Goal: Task Accomplishment & Management: Use online tool/utility

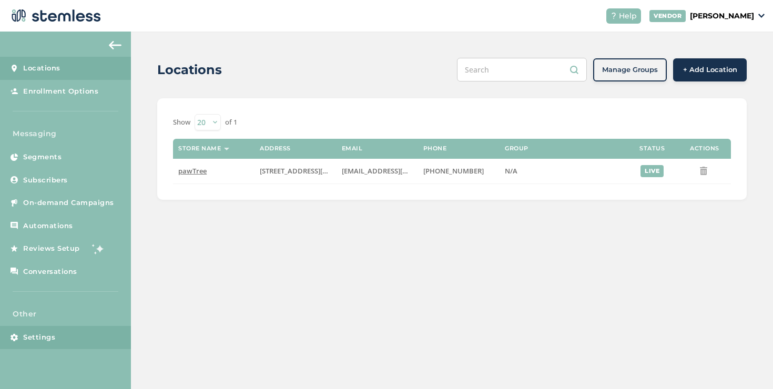
click at [101, 334] on link "Settings" at bounding box center [65, 337] width 131 height 23
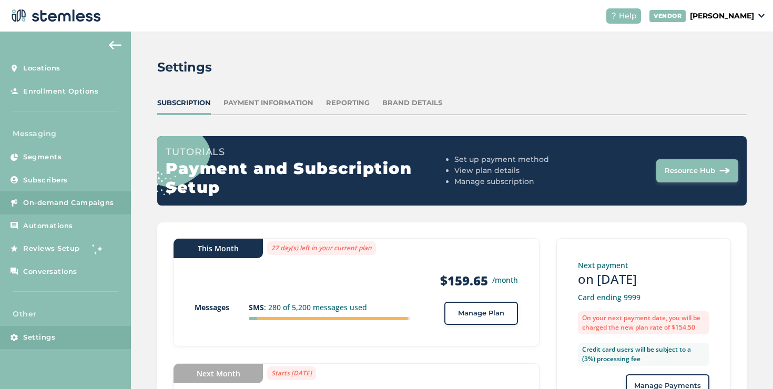
click at [101, 203] on span "On-demand Campaigns" at bounding box center [68, 203] width 91 height 11
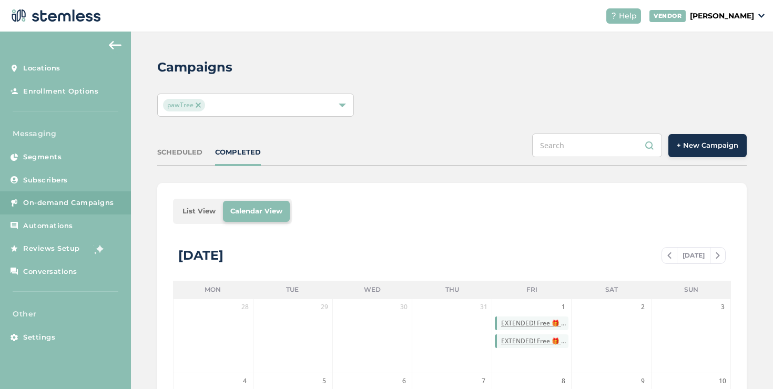
click at [684, 149] on span "+ New Campaign" at bounding box center [706, 145] width 61 height 11
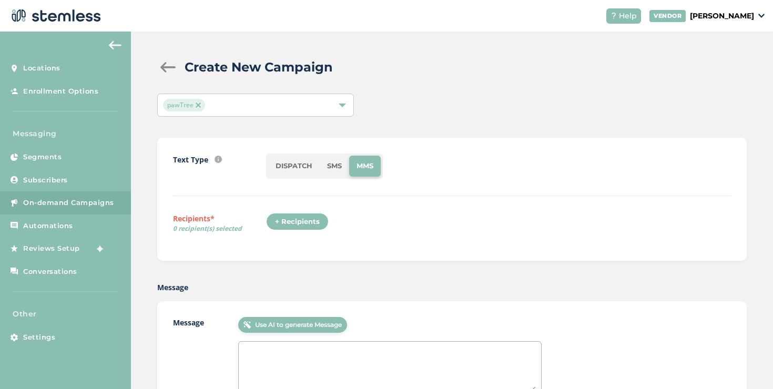
click at [300, 219] on div "+ Recipients" at bounding box center [297, 222] width 63 height 18
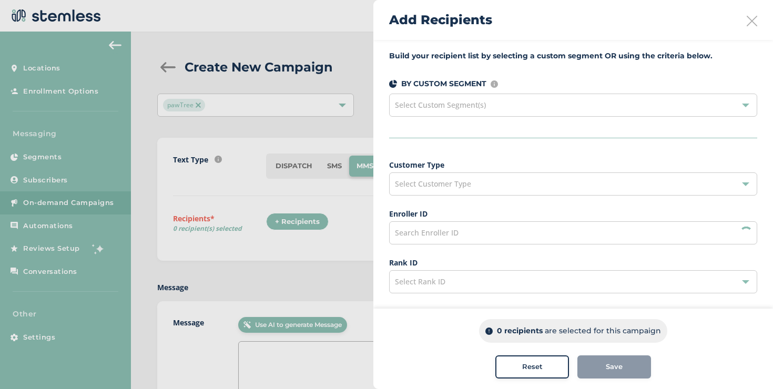
click at [423, 186] on span "Select Customer Type" at bounding box center [433, 184] width 76 height 10
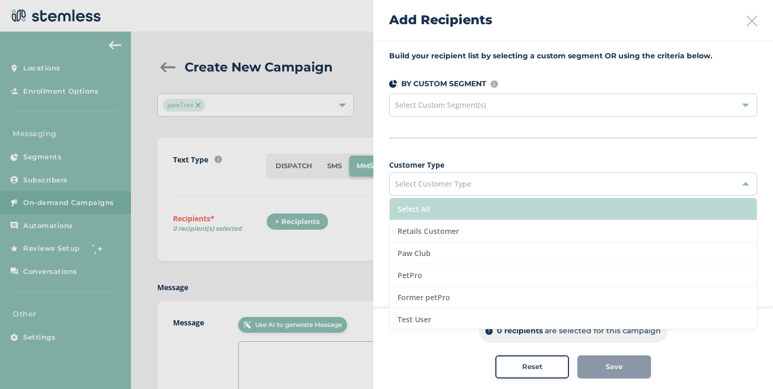
click at [433, 204] on li "Select All" at bounding box center [572, 209] width 367 height 22
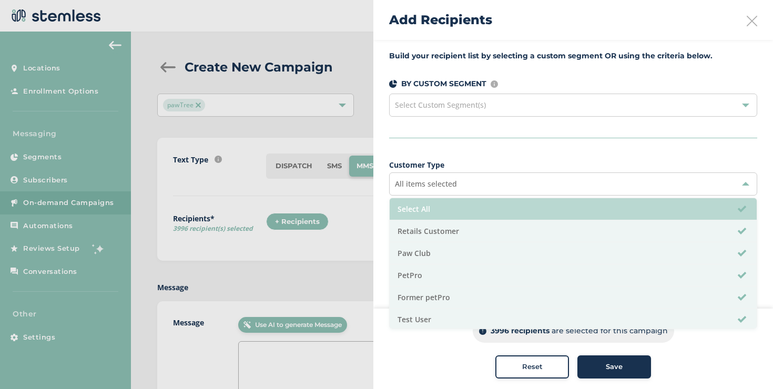
click at [433, 204] on li "Select All" at bounding box center [572, 209] width 367 height 22
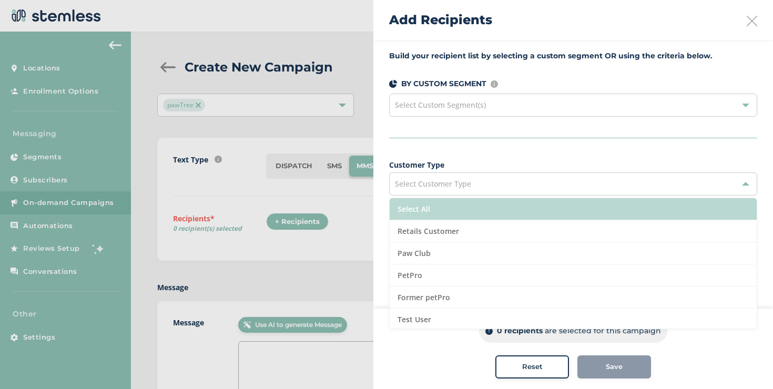
click at [391, 209] on li "Select All" at bounding box center [572, 209] width 367 height 22
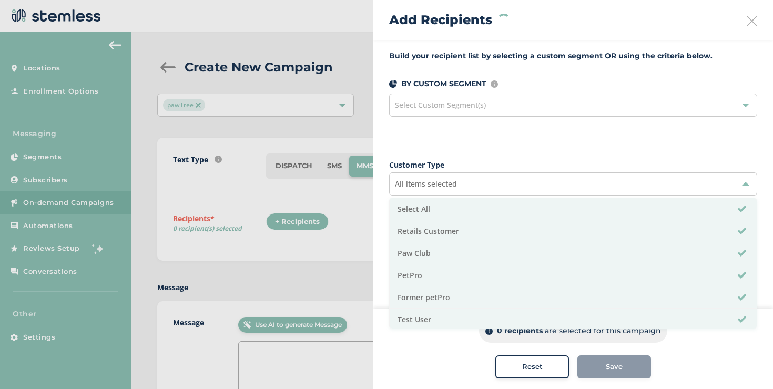
click at [384, 207] on div "Build your recipient list by selecting a custom segment OR using the criteria b…" at bounding box center [572, 300] width 399 height 521
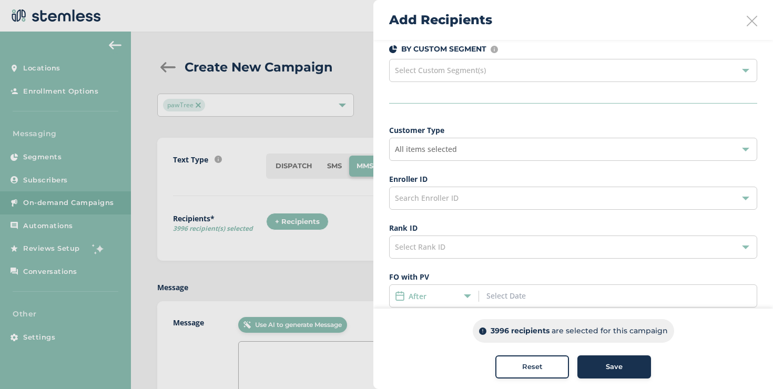
scroll to position [41, 0]
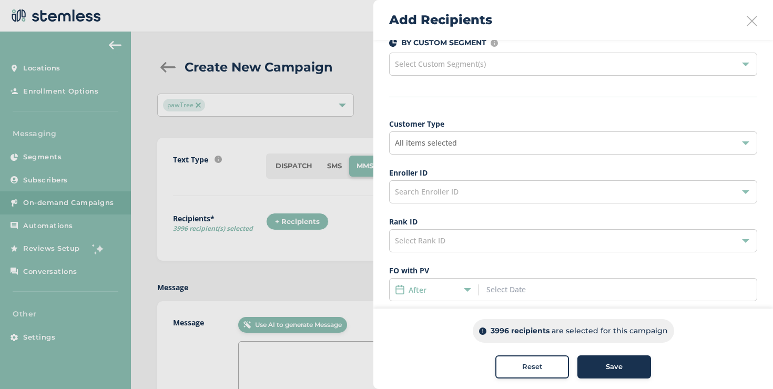
click at [415, 243] on span "Select Rank ID" at bounding box center [420, 240] width 50 height 10
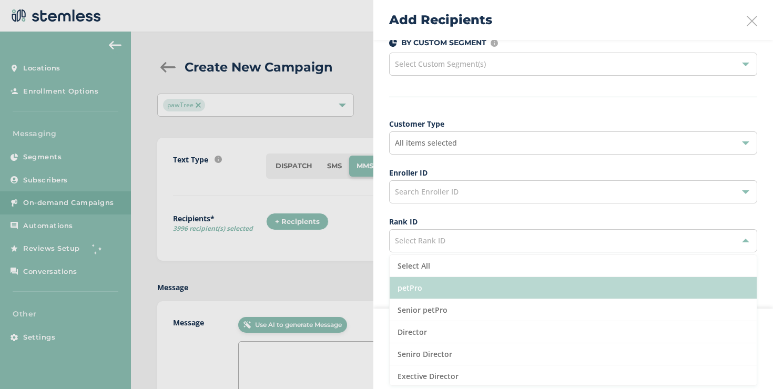
click at [410, 293] on li "petPro" at bounding box center [572, 288] width 367 height 22
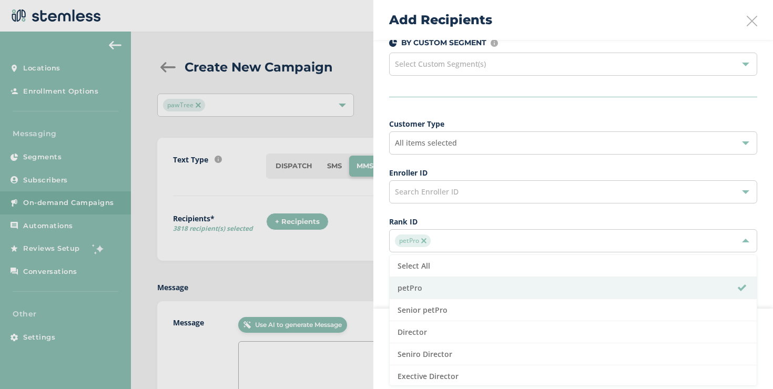
click at [383, 276] on div "Build your recipient list by selecting a custom segment OR using the criteria b…" at bounding box center [572, 259] width 399 height 521
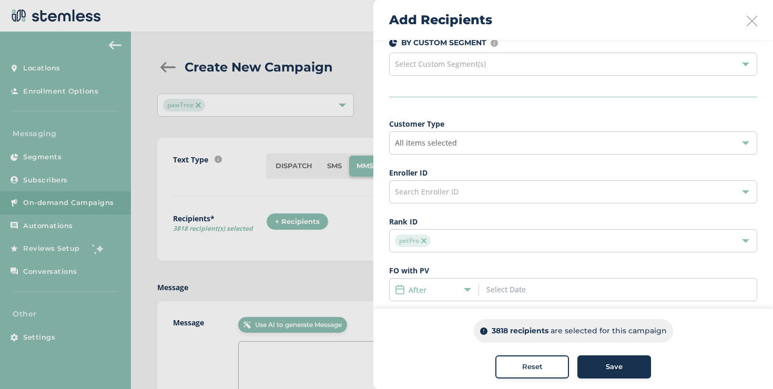
click at [425, 240] on img at bounding box center [423, 240] width 5 height 5
click at [425, 240] on span "Select Rank ID" at bounding box center [420, 240] width 50 height 10
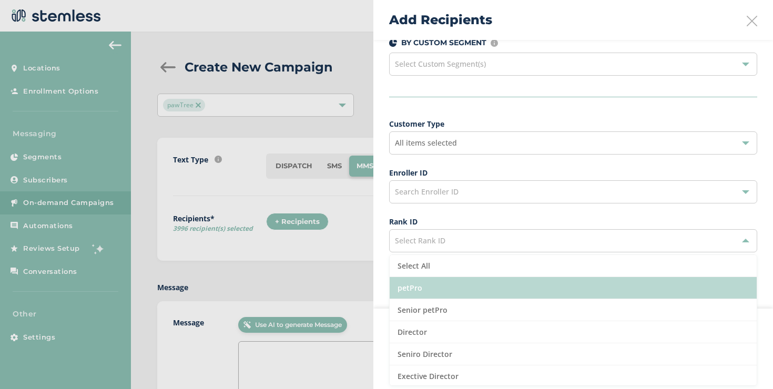
click at [415, 280] on li "petPro" at bounding box center [572, 288] width 367 height 22
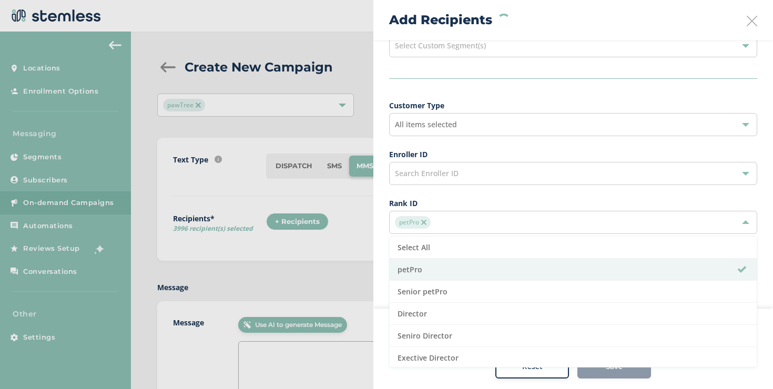
scroll to position [106, 0]
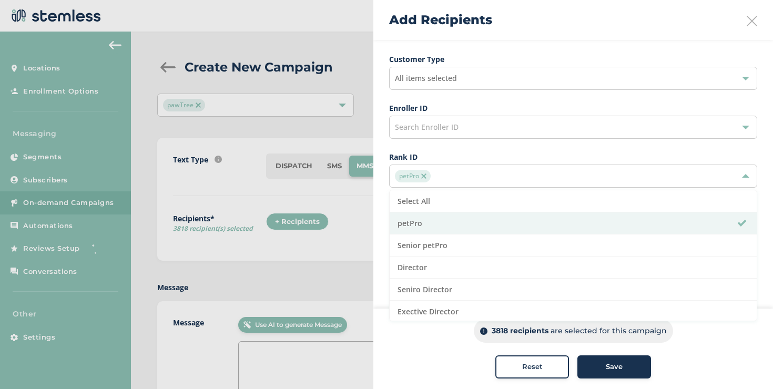
click at [378, 204] on div "Build your recipient list by selecting a custom segment OR using the criteria b…" at bounding box center [572, 194] width 399 height 521
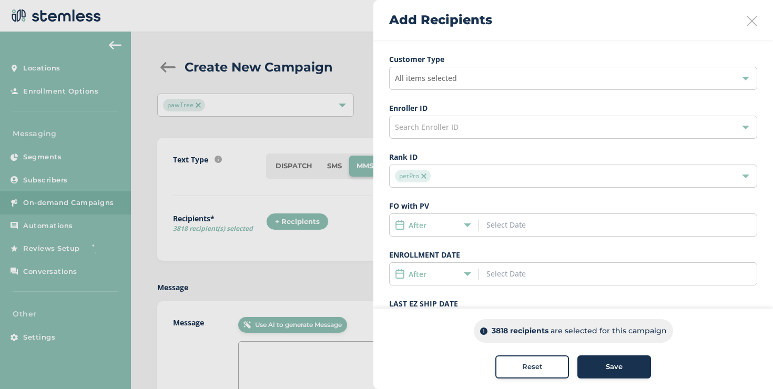
click at [468, 224] on icon at bounding box center [467, 224] width 7 height 7
click at [407, 319] on span "Not Assigned" at bounding box center [423, 322] width 47 height 10
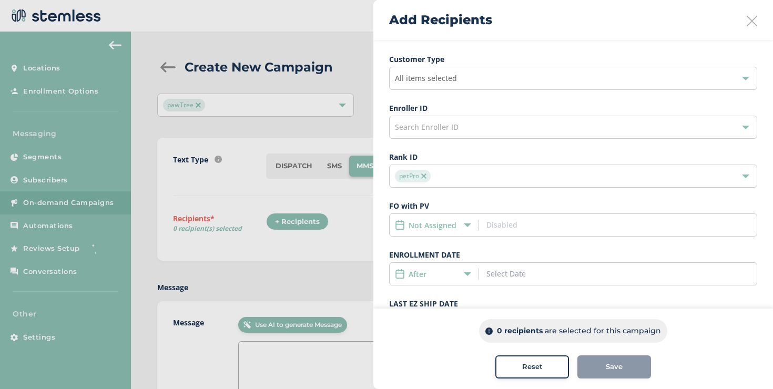
click at [425, 174] on img at bounding box center [423, 175] width 5 height 5
click at [430, 83] on div "All items selected" at bounding box center [573, 78] width 368 height 23
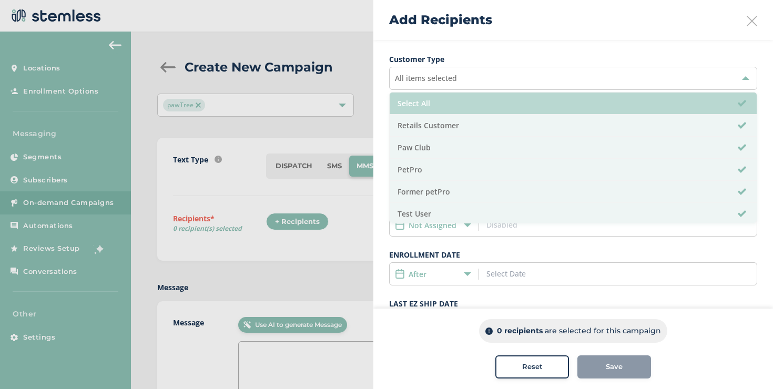
click at [422, 104] on li "Select All" at bounding box center [572, 104] width 367 height 22
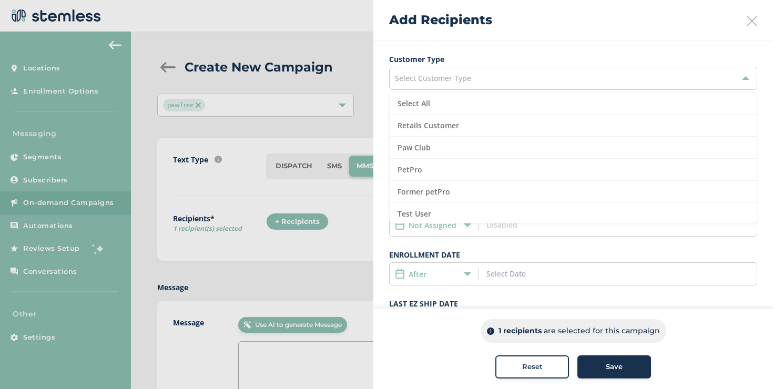
click at [377, 106] on div "Build your recipient list by selecting a custom segment OR using the criteria b…" at bounding box center [572, 194] width 399 height 521
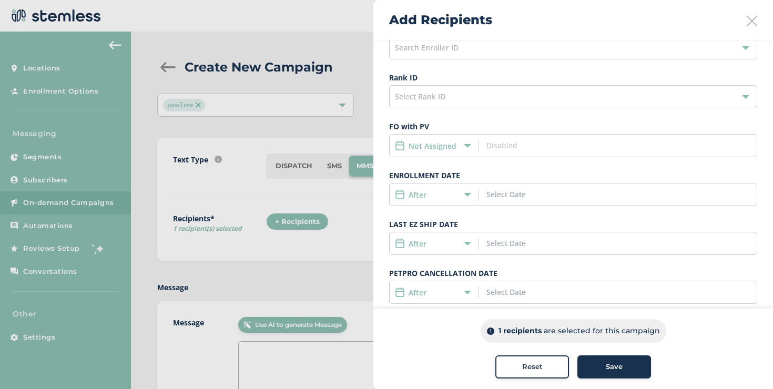
scroll to position [251, 0]
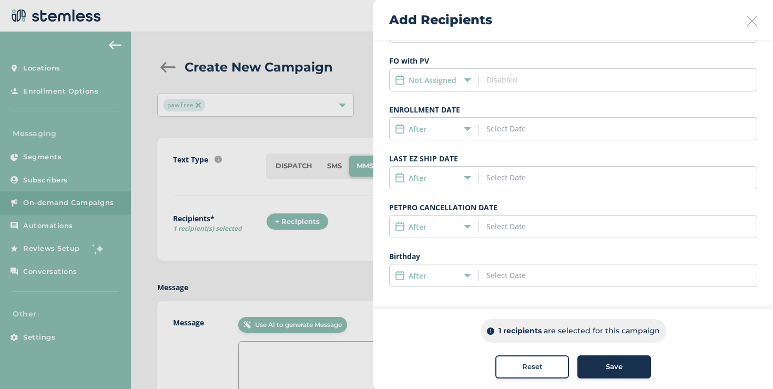
click at [442, 270] on div "After" at bounding box center [431, 275] width 73 height 11
click at [418, 367] on span "Not Assigned" at bounding box center [423, 372] width 47 height 10
click at [508, 361] on button "Reset" at bounding box center [532, 366] width 74 height 23
click at [749, 20] on icon at bounding box center [751, 21] width 11 height 11
